Goal: Transaction & Acquisition: Book appointment/travel/reservation

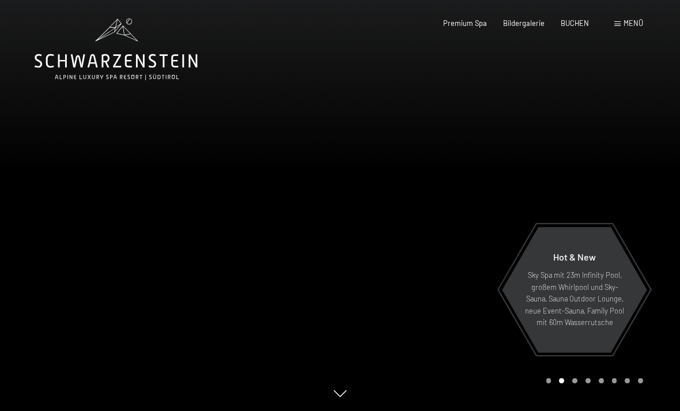
click at [627, 22] on span "Menü" at bounding box center [633, 22] width 20 height 9
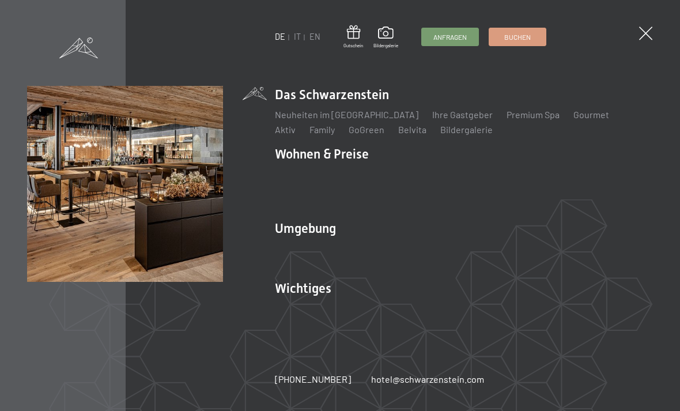
click at [507, 115] on link "Premium Spa" at bounding box center [532, 114] width 53 height 11
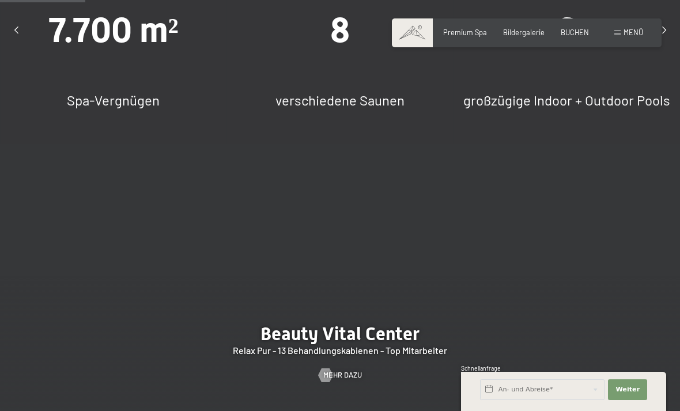
scroll to position [811, 0]
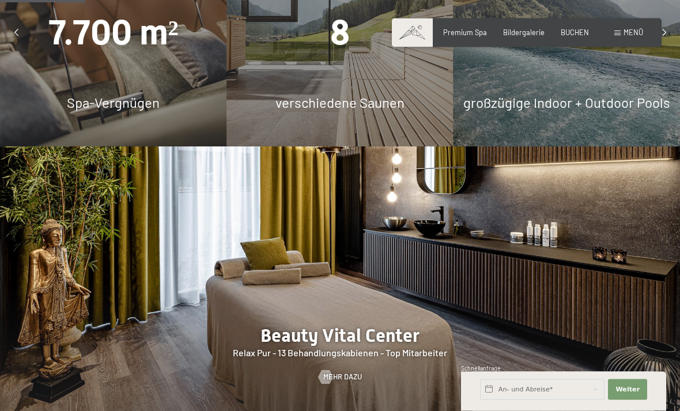
click at [392, 99] on div "8 verschiedene Saunen" at bounding box center [339, 33] width 226 height 226
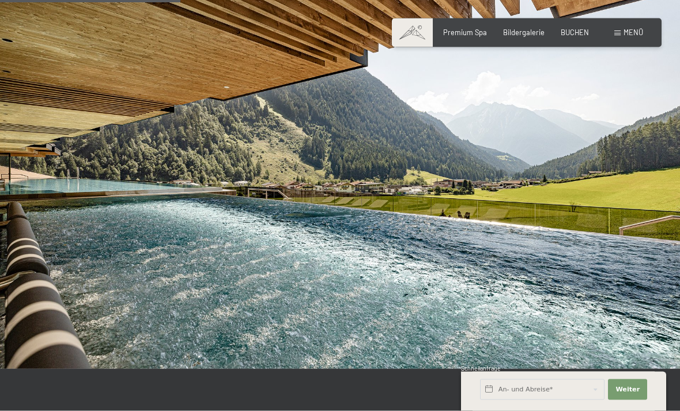
scroll to position [1728, 0]
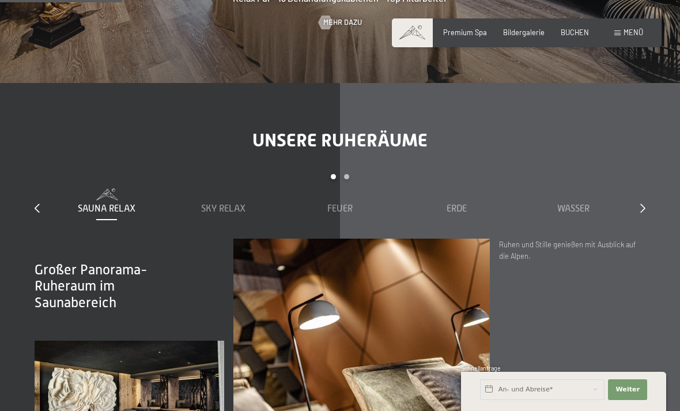
click at [236, 214] on span "Sky Relax" at bounding box center [223, 208] width 44 height 10
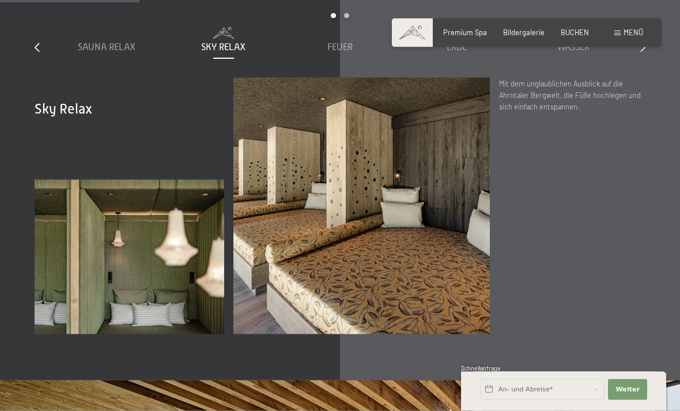
scroll to position [1322, 0]
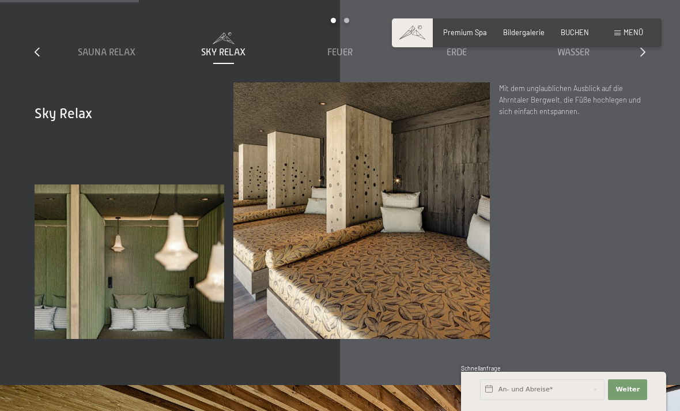
click at [346, 58] on span "Feuer" at bounding box center [339, 52] width 25 height 10
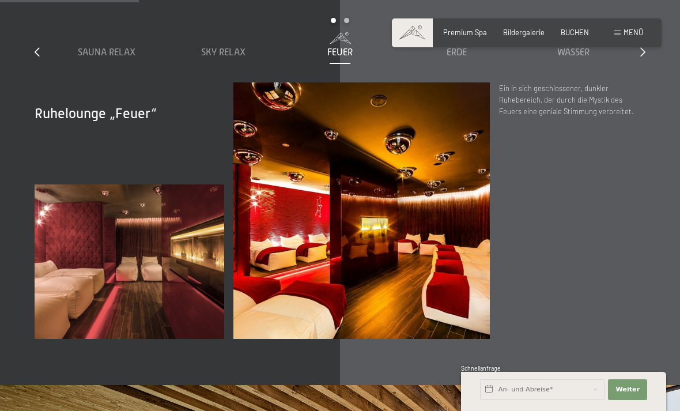
click at [466, 58] on span "Erde" at bounding box center [457, 52] width 20 height 10
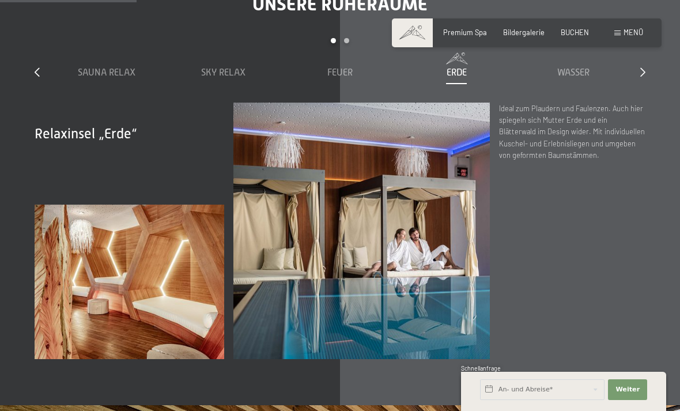
scroll to position [1300, 0]
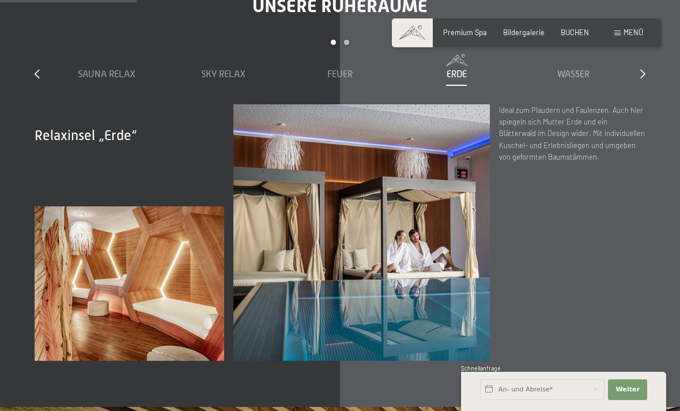
click at [579, 80] on span "Wasser" at bounding box center [573, 74] width 32 height 10
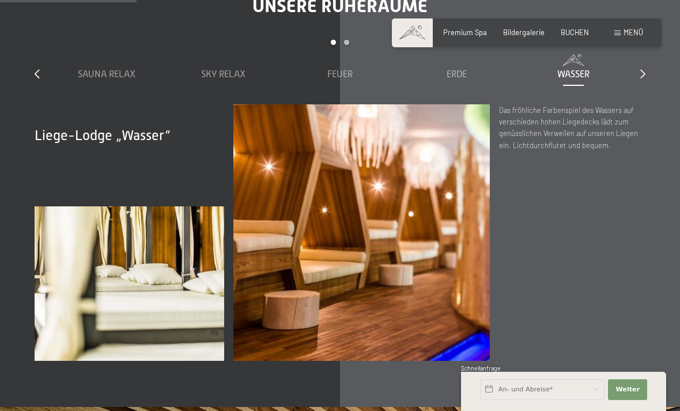
click at [640, 78] on icon at bounding box center [642, 73] width 5 height 9
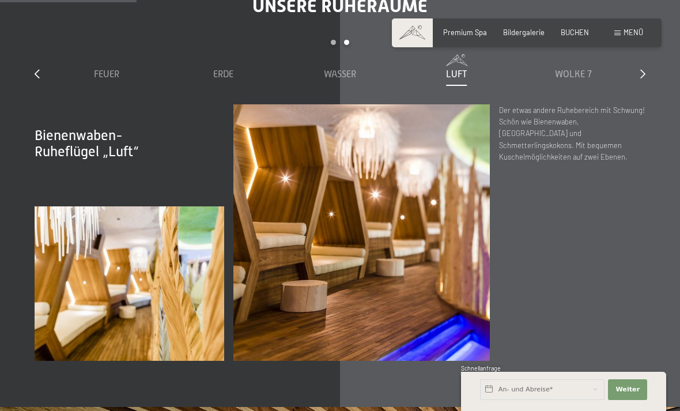
click at [583, 80] on span "Wolke 7" at bounding box center [573, 74] width 37 height 10
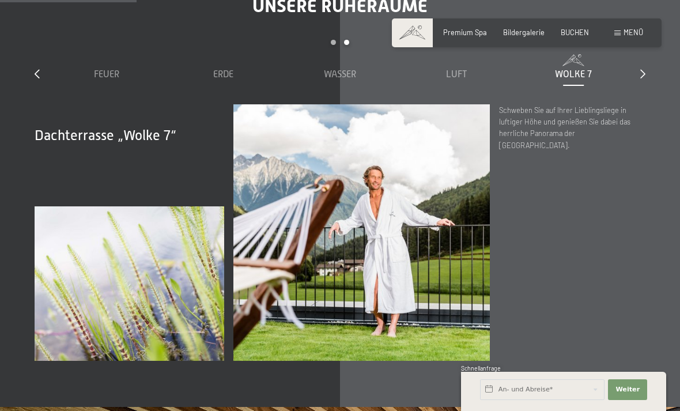
click at [641, 78] on icon at bounding box center [642, 73] width 5 height 9
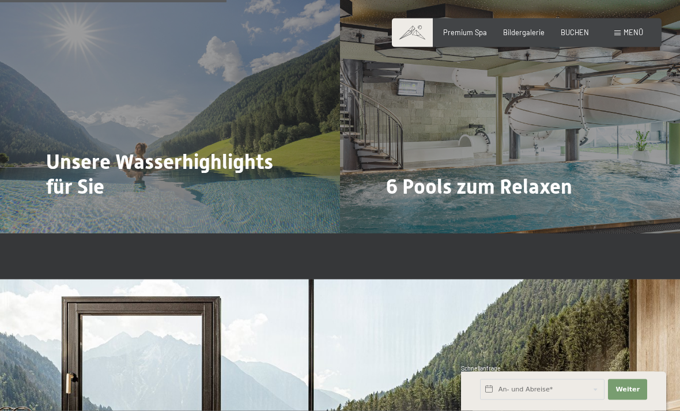
scroll to position [2158, 0]
click at [83, 213] on span "Mehr dazu" at bounding box center [70, 218] width 39 height 10
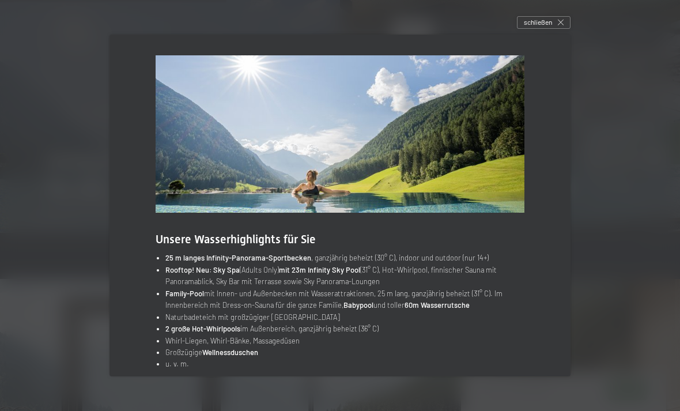
click at [550, 27] on span "schließen" at bounding box center [538, 22] width 28 height 10
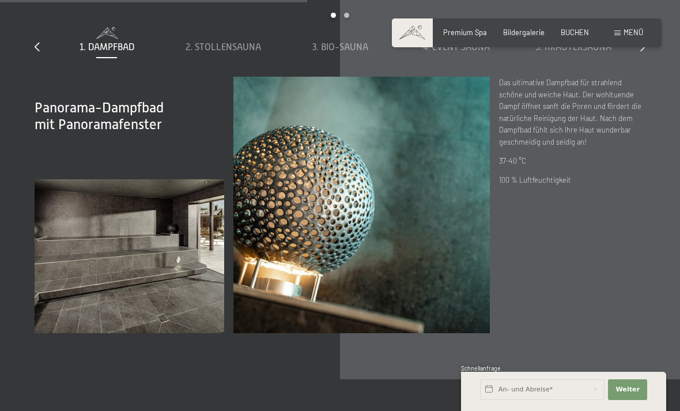
scroll to position [2927, 0]
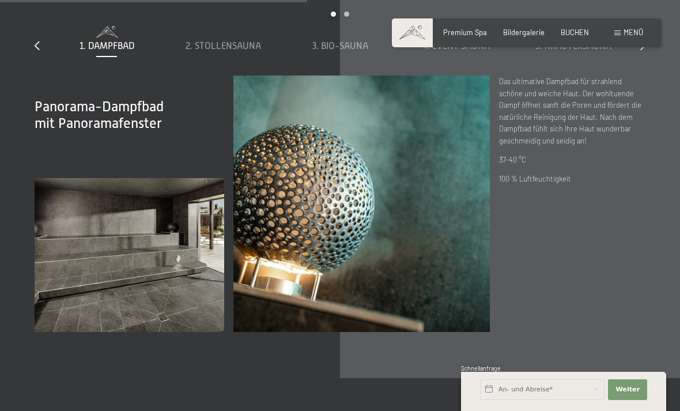
click at [238, 51] on span "2. Stollensauna" at bounding box center [223, 46] width 75 height 10
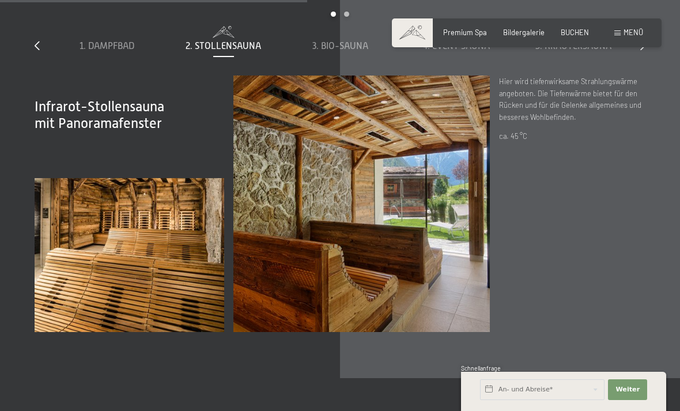
click at [346, 52] on div "3. Bio-Sauna" at bounding box center [339, 39] width 107 height 27
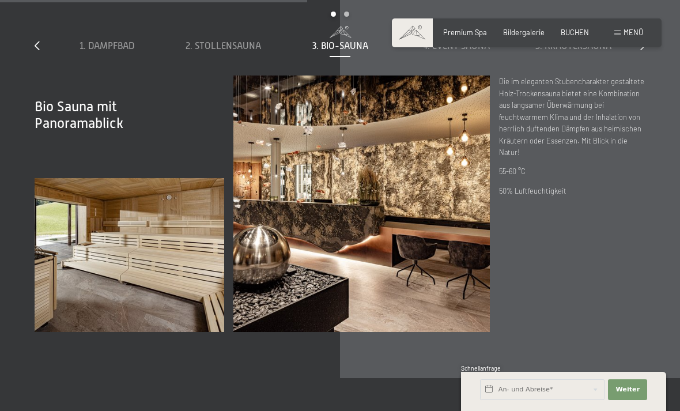
click at [475, 51] on span "4. Event Sauna" at bounding box center [456, 46] width 67 height 10
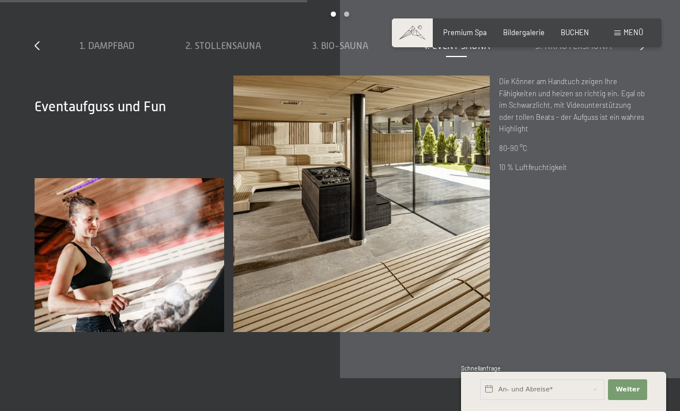
click at [563, 51] on span "5. Kräutersauna" at bounding box center [573, 46] width 76 height 10
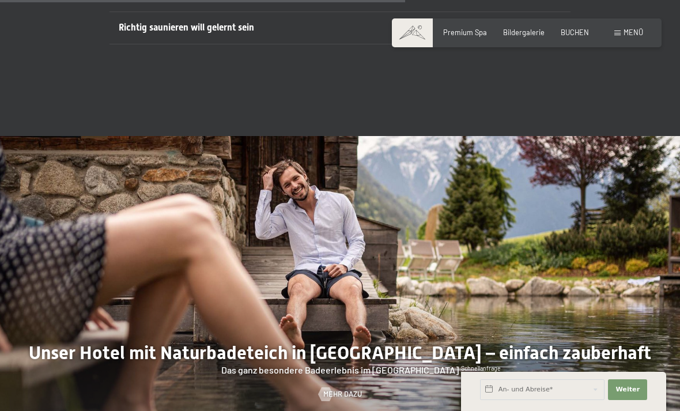
scroll to position [3339, 0]
click at [546, 31] on div at bounding box center [551, 29] width 20 height 5
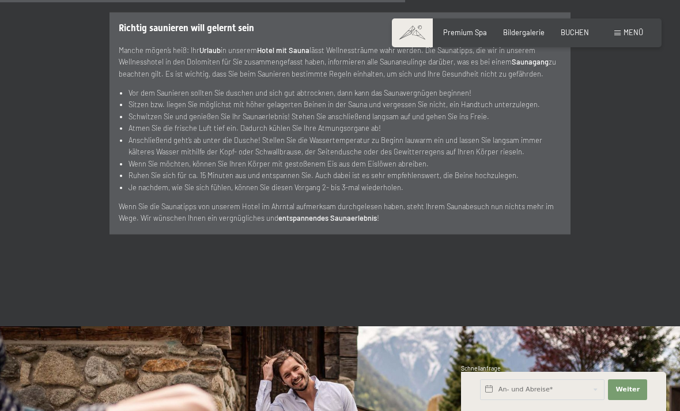
click at [554, 44] on div "Richtig saunieren will gelernt sein" at bounding box center [340, 28] width 442 height 31
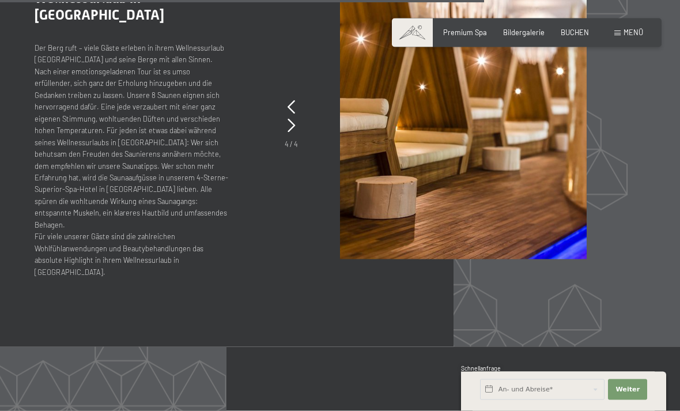
scroll to position [3965, 0]
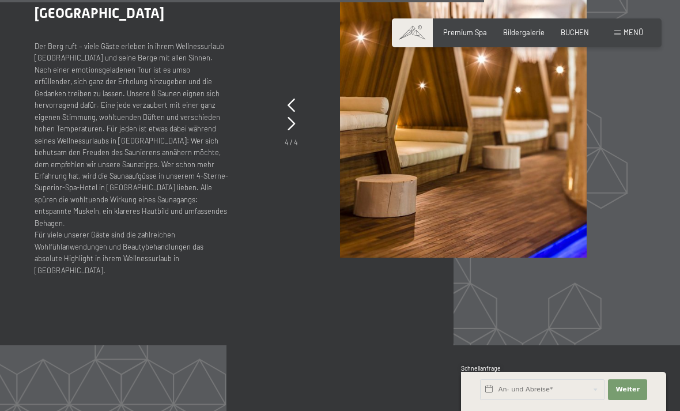
click at [300, 176] on div ".st0{fill:none;stroke:#FFFFFF;stroke-width:2;stroke-linecap:round;stroke-miterl…" at bounding box center [340, 110] width 611 height 331
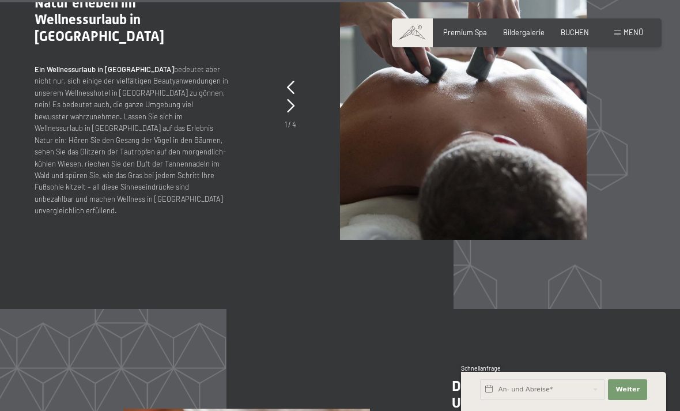
click at [292, 94] on icon at bounding box center [290, 88] width 7 height 14
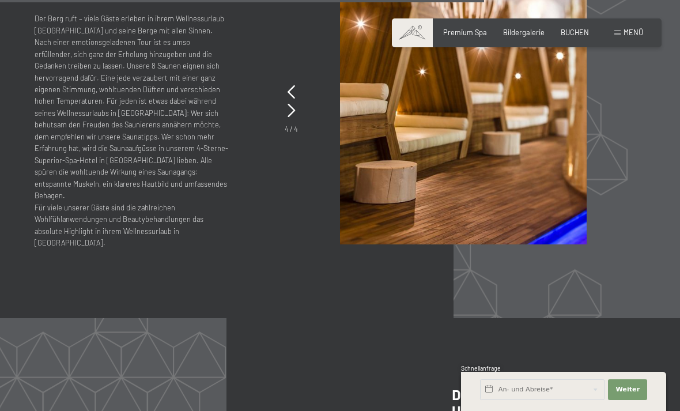
click at [293, 99] on icon at bounding box center [291, 92] width 7 height 14
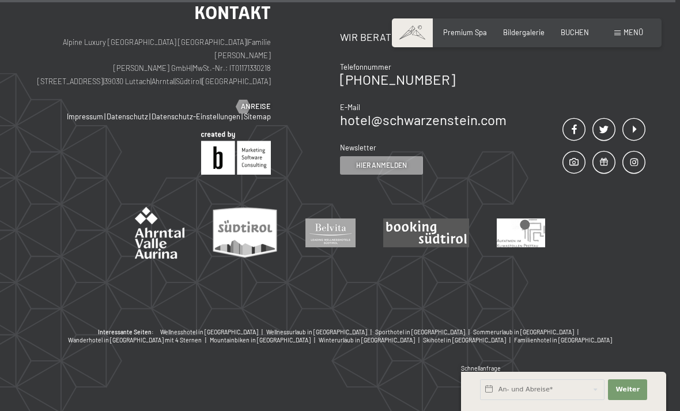
scroll to position [5578, 0]
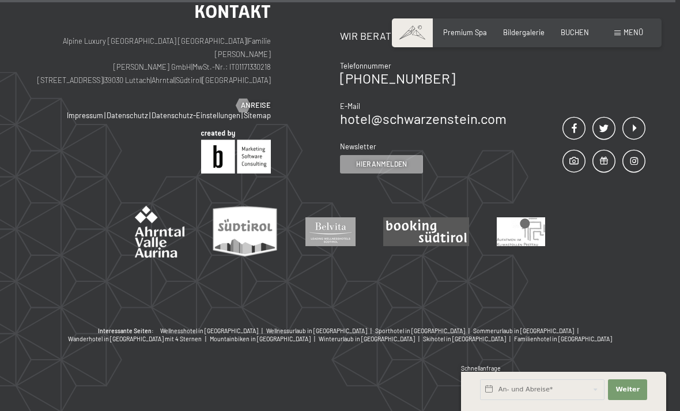
click at [633, 28] on span "Menü" at bounding box center [633, 32] width 20 height 9
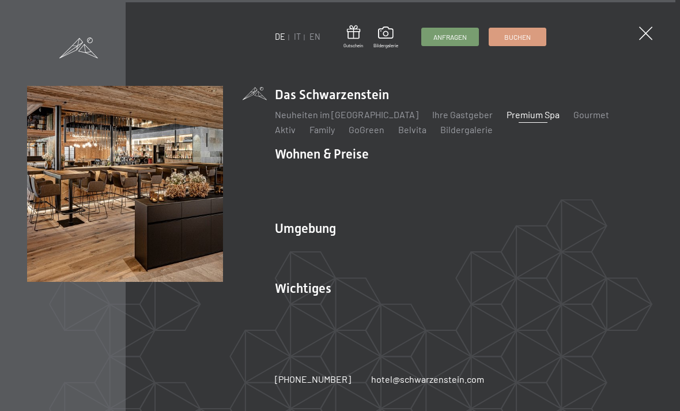
click at [573, 120] on link "Gourmet" at bounding box center [591, 114] width 36 height 11
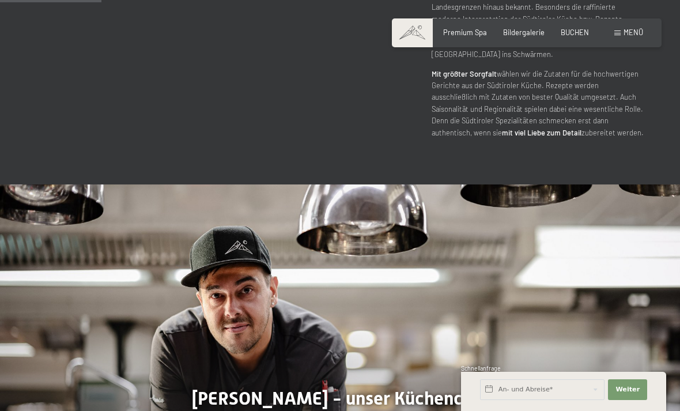
scroll to position [530, 0]
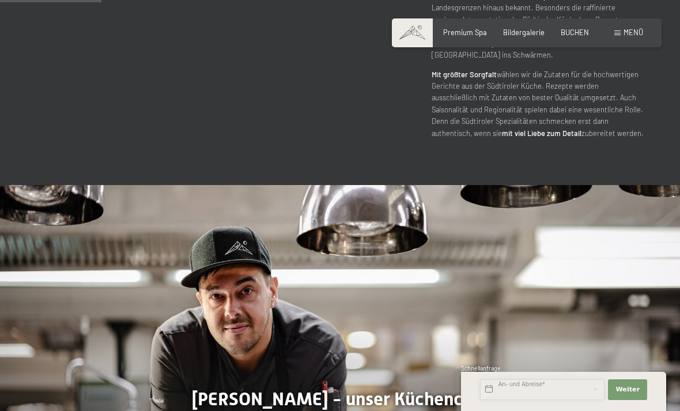
click at [573, 400] on input "text" at bounding box center [542, 389] width 124 height 21
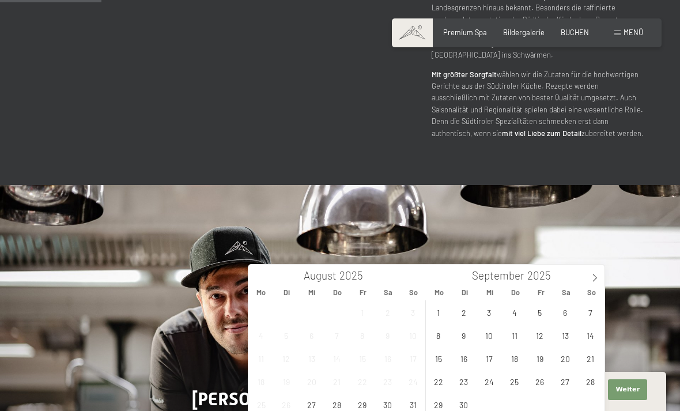
click at [595, 277] on icon at bounding box center [595, 277] width 4 height 7
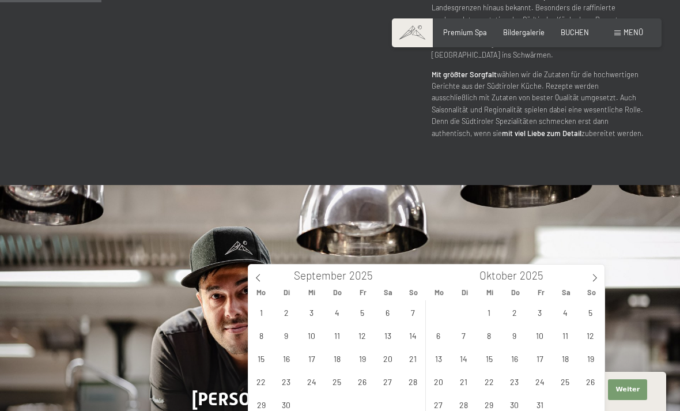
click at [600, 277] on span at bounding box center [595, 274] width 20 height 20
click at [598, 276] on icon at bounding box center [595, 278] width 8 height 8
click at [601, 277] on span at bounding box center [595, 274] width 20 height 20
type input "2026"
click at [493, 364] on span "14" at bounding box center [489, 358] width 22 height 22
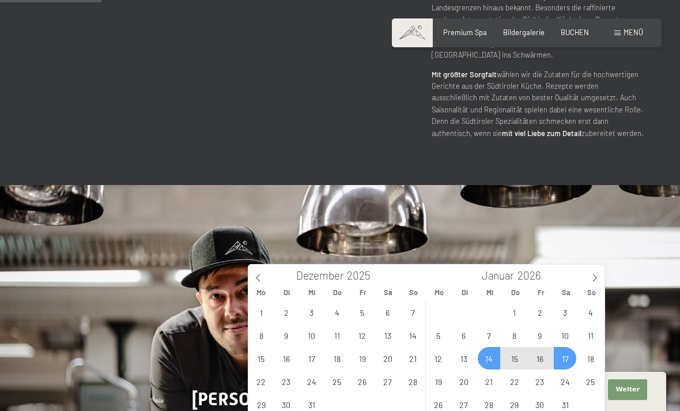
click at [572, 360] on span "17" at bounding box center [565, 358] width 22 height 22
type input "Mi. 14.01.2026 - Sa. 17.01.2026"
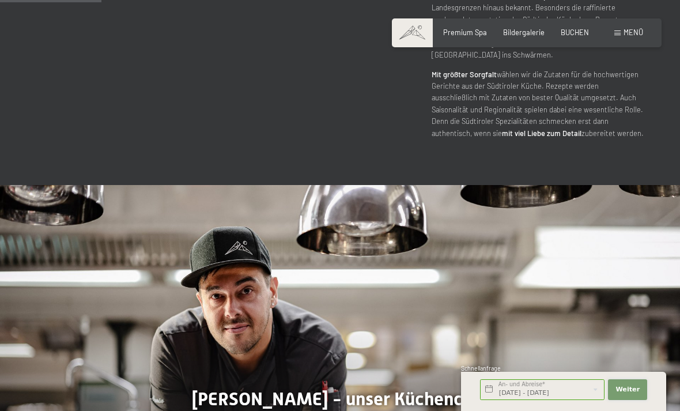
click at [622, 394] on span "Weiter" at bounding box center [627, 389] width 24 height 9
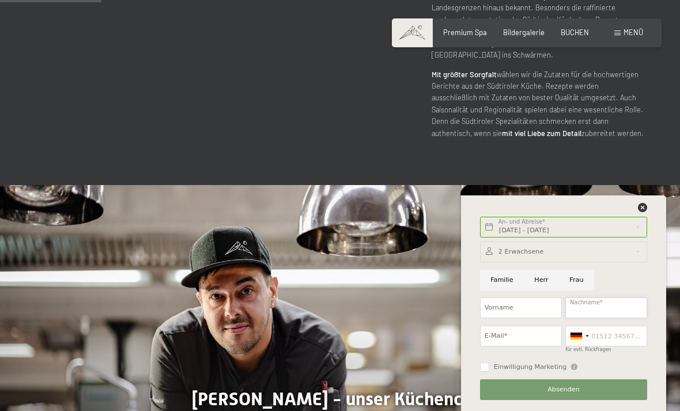
click at [611, 318] on input "Nachname*" at bounding box center [606, 307] width 82 height 21
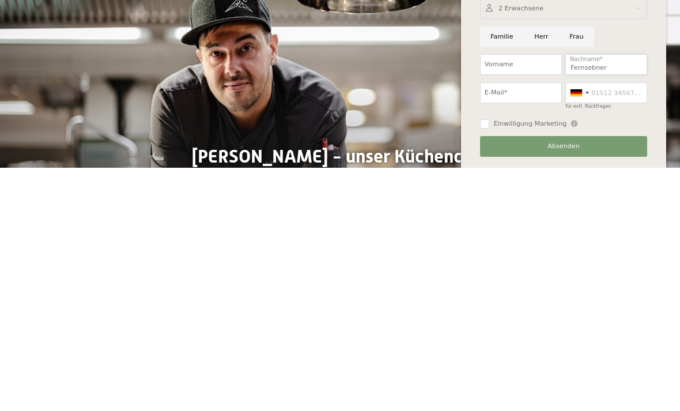
type input "Fernsebner"
click at [521, 326] on input "E-Mail*" at bounding box center [521, 336] width 82 height 21
type input "annalena.fernsebner@icloud.com"
click at [534, 362] on span "Einwilligung Marketing" at bounding box center [530, 366] width 73 height 9
click at [489, 362] on input "Einwilligung Marketing" at bounding box center [484, 366] width 9 height 9
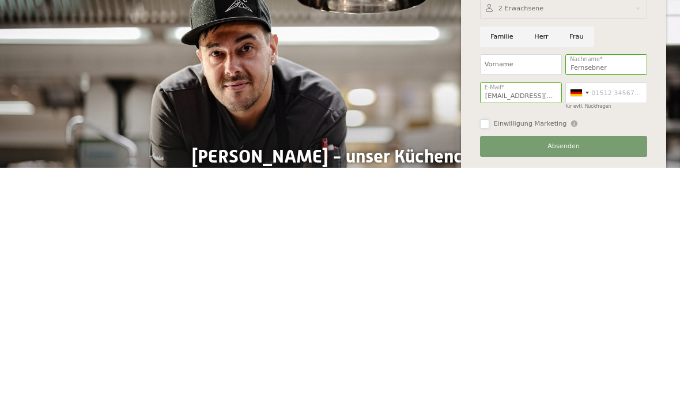
scroll to position [773, 0]
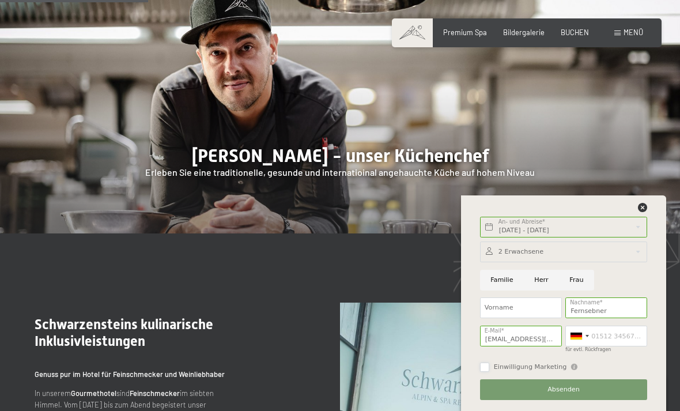
click at [488, 372] on input "Einwilligung Marketing" at bounding box center [484, 366] width 9 height 9
checkbox input "true"
click at [567, 394] on span "Absenden" at bounding box center [563, 389] width 32 height 9
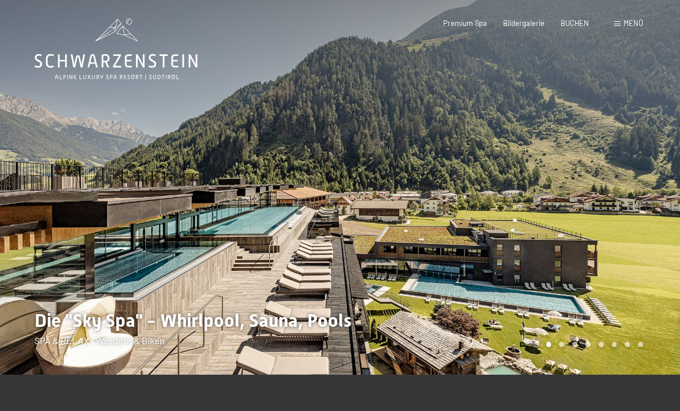
click at [623, 27] on span "Menü" at bounding box center [633, 22] width 20 height 9
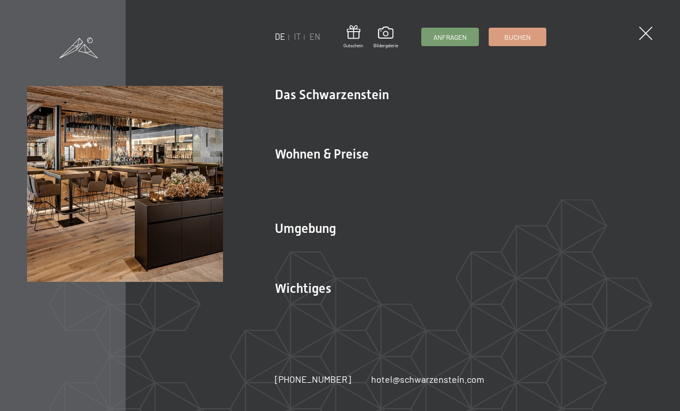
click at [573, 120] on link "Gourmet" at bounding box center [591, 114] width 36 height 11
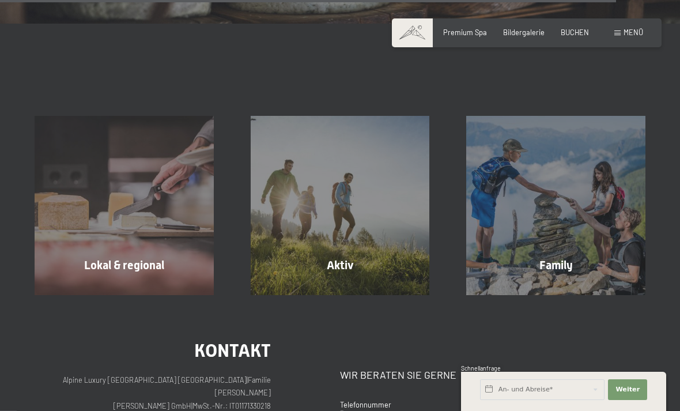
scroll to position [3002, 0]
click at [628, 33] on span "Menü" at bounding box center [633, 32] width 20 height 9
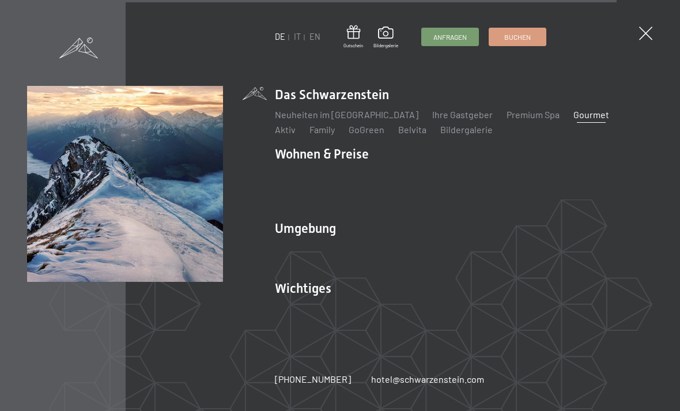
click at [525, 254] on link "Sehenswürdigkeiten" at bounding box center [535, 248] width 85 height 11
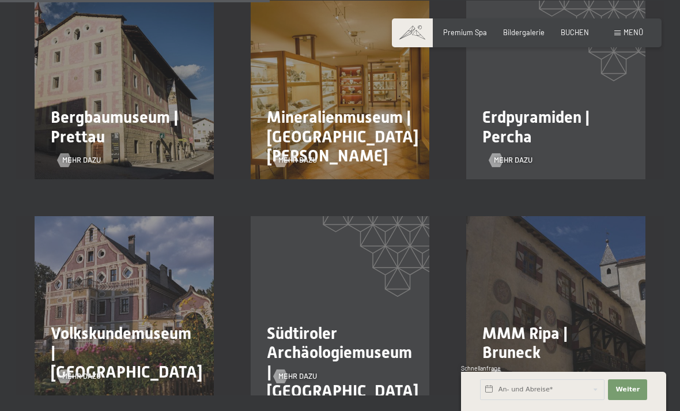
scroll to position [908, 0]
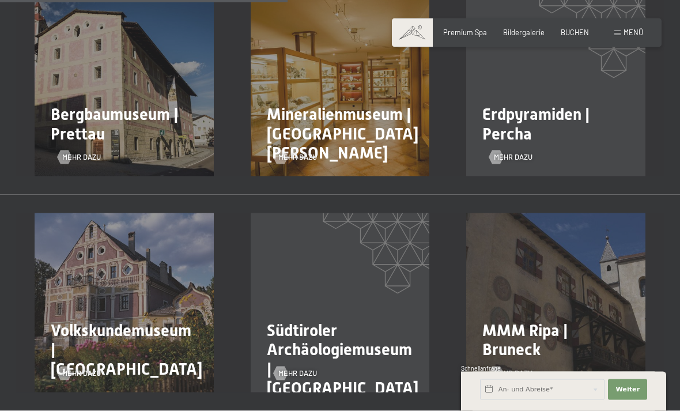
click at [622, 29] on div "Menü" at bounding box center [628, 33] width 29 height 10
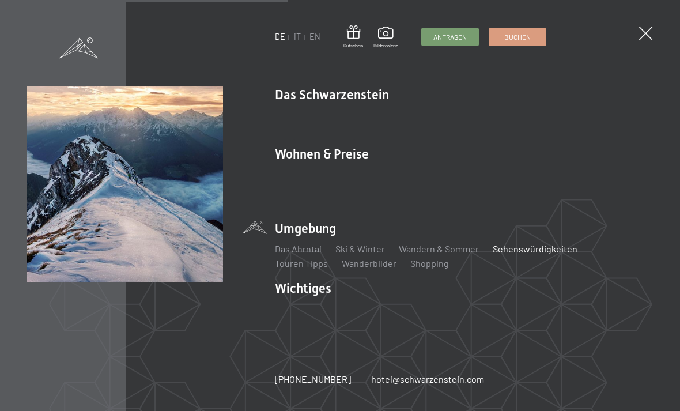
click at [367, 243] on link "Ski & Winter" at bounding box center [360, 248] width 50 height 11
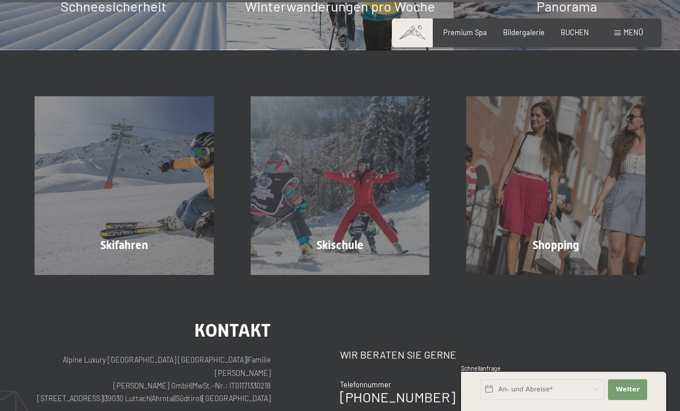
scroll to position [2868, 0]
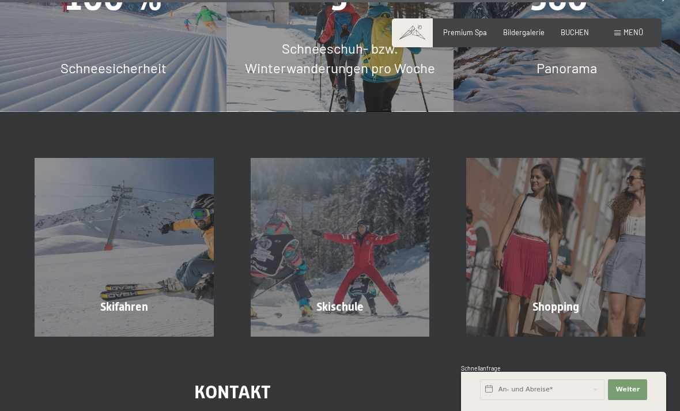
click at [193, 298] on div "Skifahren" at bounding box center [124, 306] width 216 height 16
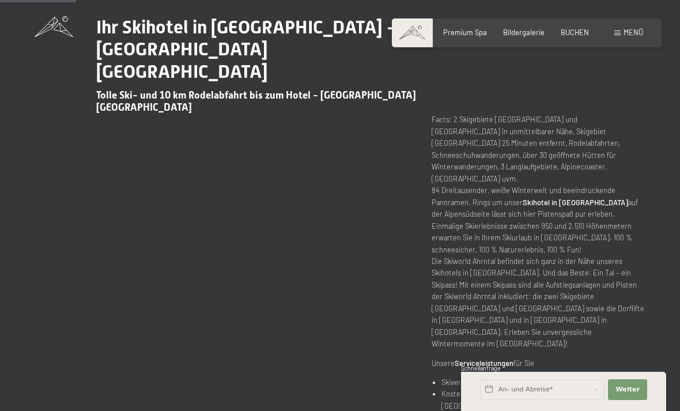
scroll to position [403, 0]
